Goal: Information Seeking & Learning: Learn about a topic

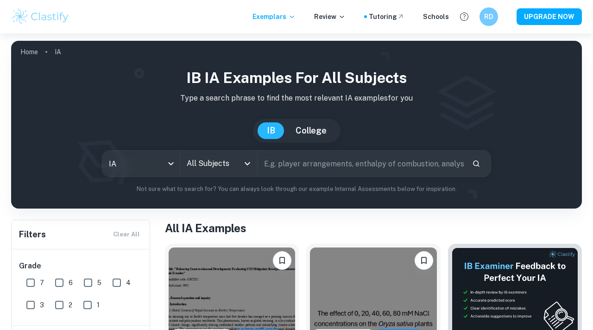
click at [294, 170] on input "text" at bounding box center [361, 164] width 207 height 26
click at [237, 172] on input "All Subjects" at bounding box center [211, 164] width 55 height 18
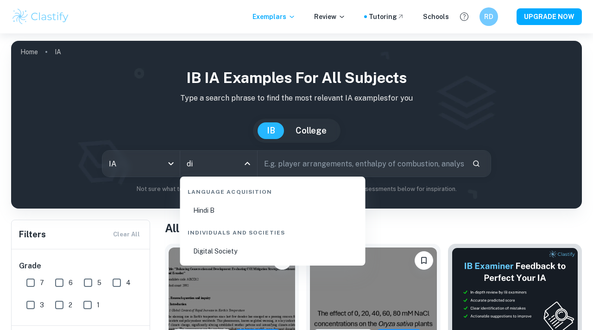
click at [243, 253] on li "Digital Society" at bounding box center [273, 251] width 178 height 21
type input "Digital Society"
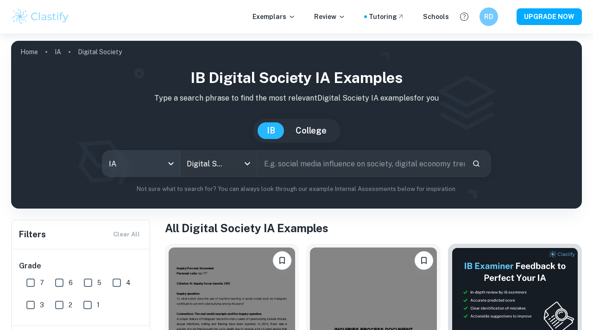
click at [156, 165] on body "We value your privacy We use cookies to enhance your browsing experience, serve…" at bounding box center [296, 198] width 593 height 330
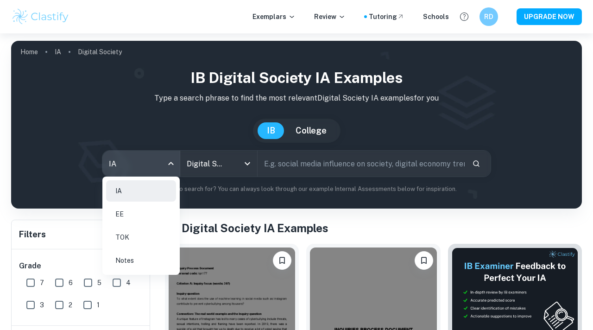
click at [145, 215] on li "EE" at bounding box center [141, 213] width 70 height 21
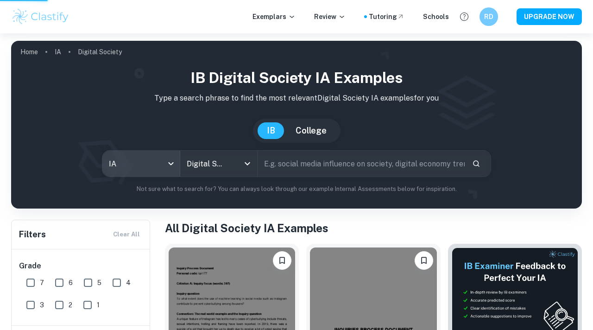
type input "ee"
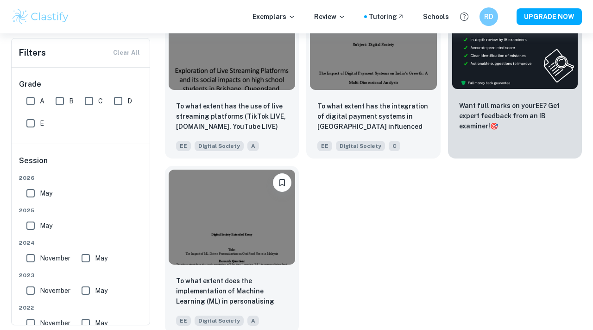
scroll to position [249, 0]
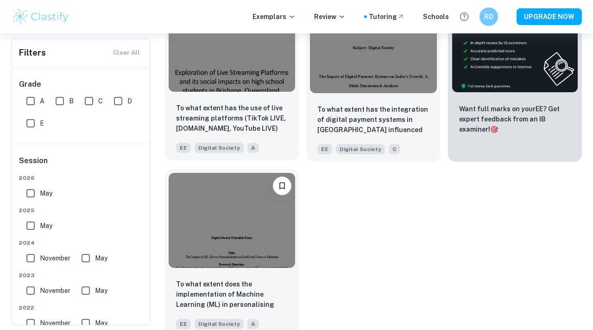
click at [269, 91] on img at bounding box center [232, 44] width 127 height 95
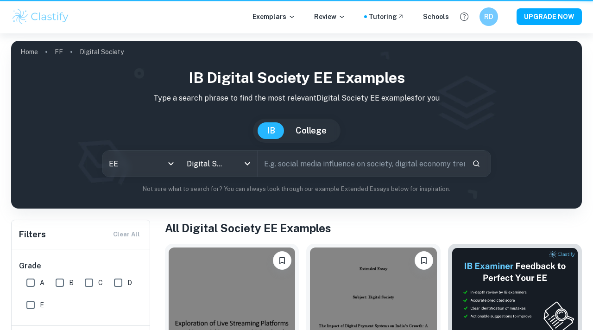
scroll to position [249, 0]
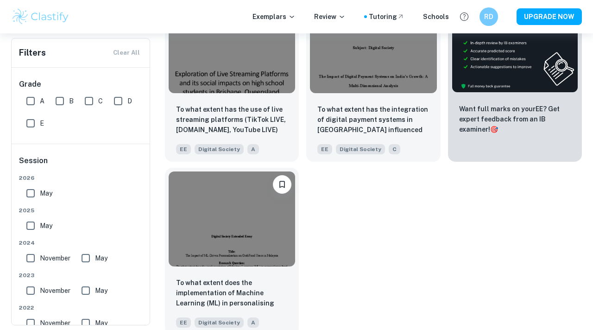
click at [218, 196] on img at bounding box center [232, 219] width 127 height 95
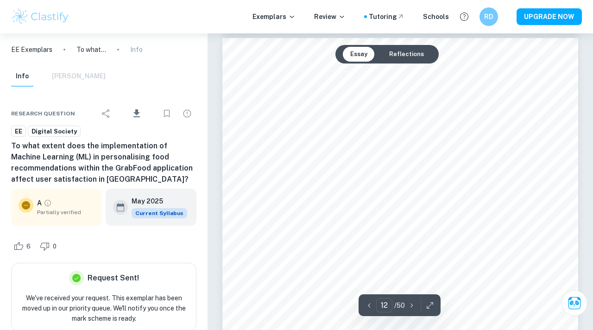
click at [408, 58] on button "Reflections" at bounding box center [407, 54] width 50 height 15
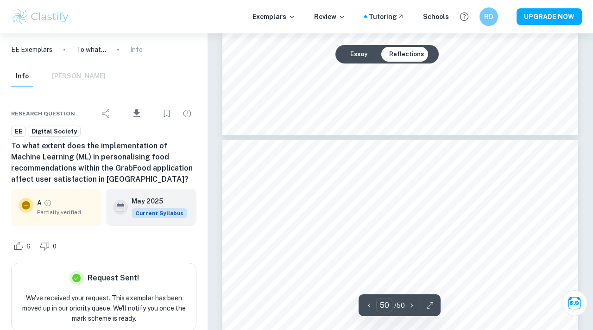
type input "49"
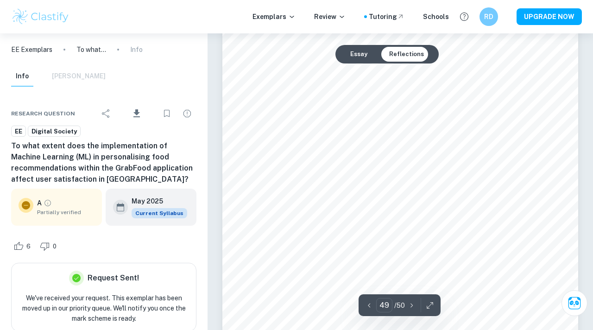
scroll to position [22714, 0]
